Goal: Check status: Check status

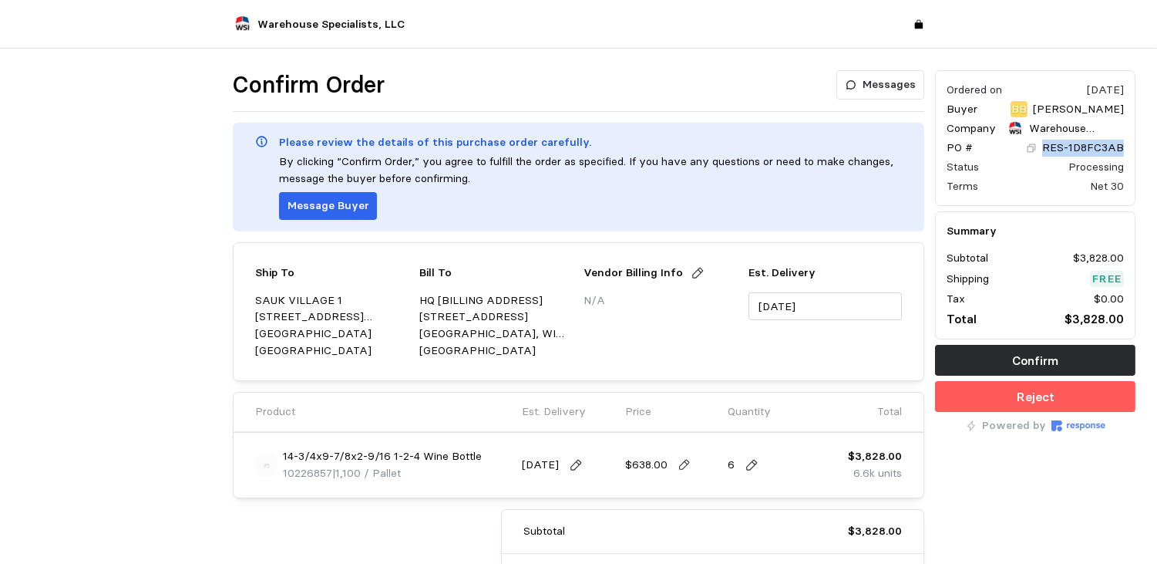
drag, startPoint x: 1128, startPoint y: 143, endPoint x: 1047, endPoint y: 141, distance: 81.0
click at [1047, 141] on div "Ordered on [DATE] Buyer BB [PERSON_NAME] Company Warehouse Specialists, LLC PO …" at bounding box center [1035, 138] width 200 height 136
drag, startPoint x: 1047, startPoint y: 141, endPoint x: 1070, endPoint y: 147, distance: 23.8
copy p "RES-1D8FC3AB"
click at [95, 301] on div at bounding box center [121, 378] width 211 height 626
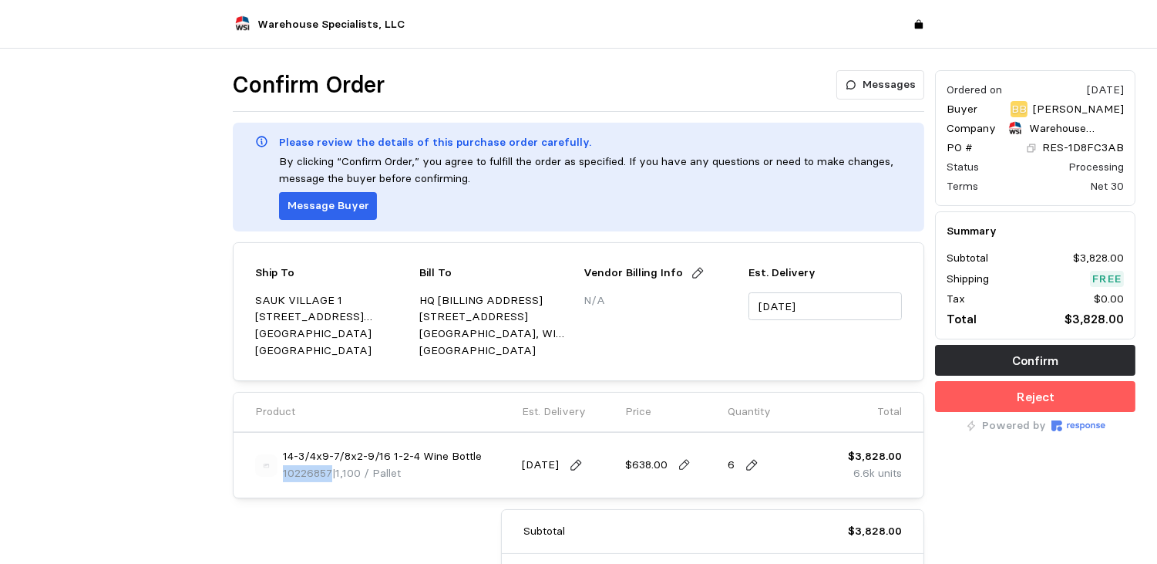
drag, startPoint x: 331, startPoint y: 468, endPoint x: 284, endPoint y: 467, distance: 47.1
click at [284, 467] on p "10226857 | 1,100 / Pallet" at bounding box center [342, 473] width 118 height 17
copy span "10226857"
click at [1107, 458] on div "Ordered on [DATE] Buyer BB [PERSON_NAME] Company Warehouse Specialists, LLC PO …" at bounding box center [1035, 378] width 211 height 626
click at [1059, 351] on p "Confirm" at bounding box center [1036, 360] width 46 height 19
